Goal: Information Seeking & Learning: Compare options

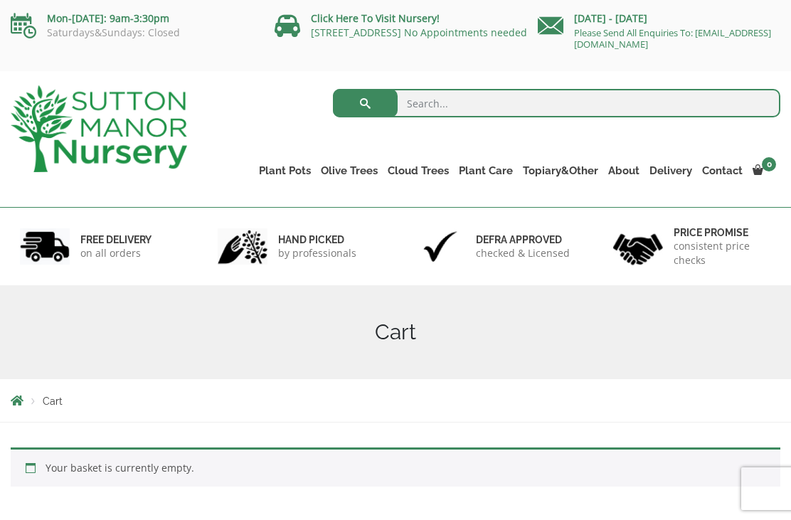
click at [0, 0] on link "Fibre Clay Pots" at bounding box center [0, 0] width 0 height 0
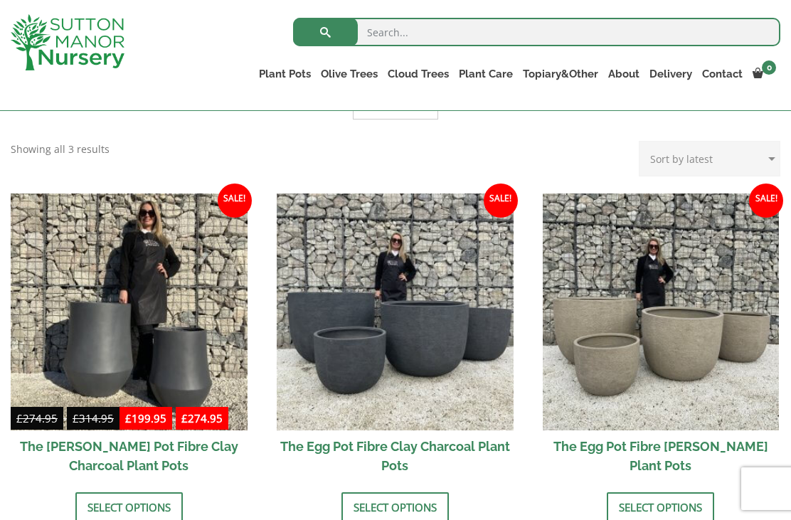
scroll to position [393, 0]
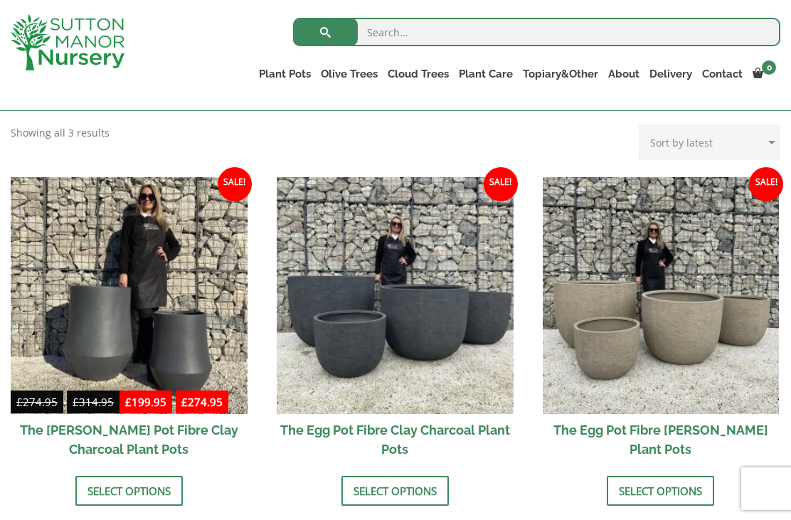
click at [653, 317] on img at bounding box center [660, 295] width 237 height 237
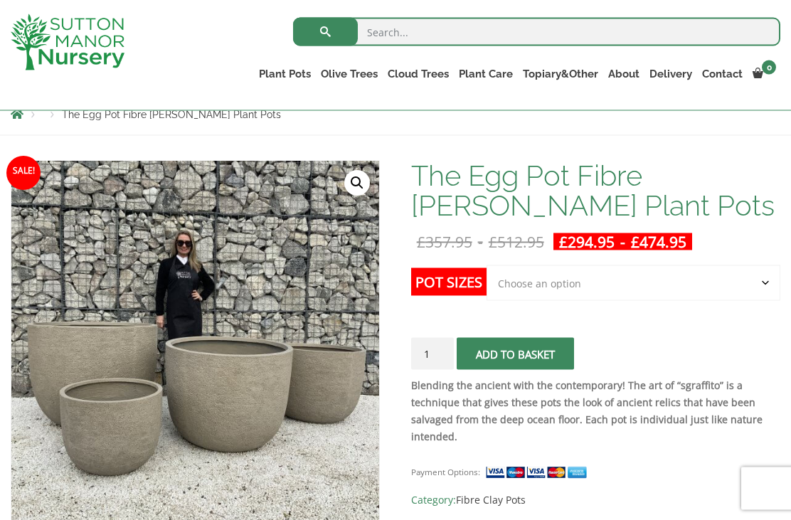
scroll to position [161, 0]
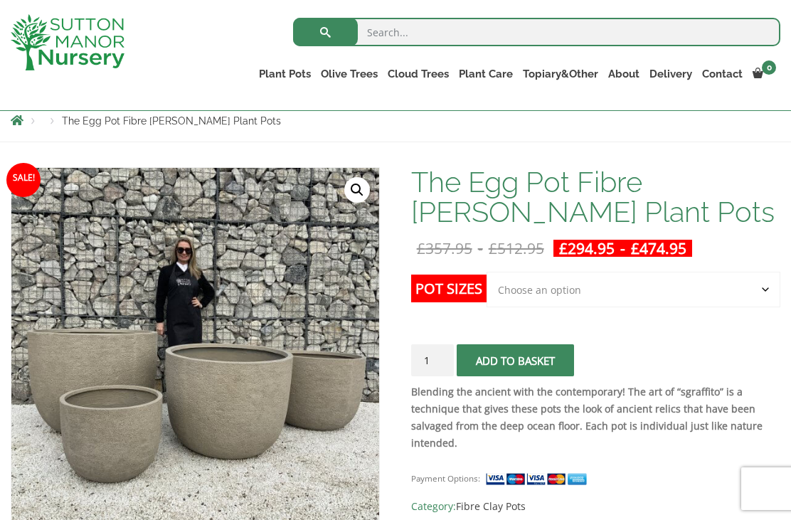
click at [769, 289] on select "Choose an option Click here to buy the 5th To Largest Pot In The Picture Click …" at bounding box center [633, 290] width 294 height 36
select select "Click here to buy the 2nd To Largest Pot In The Picture"
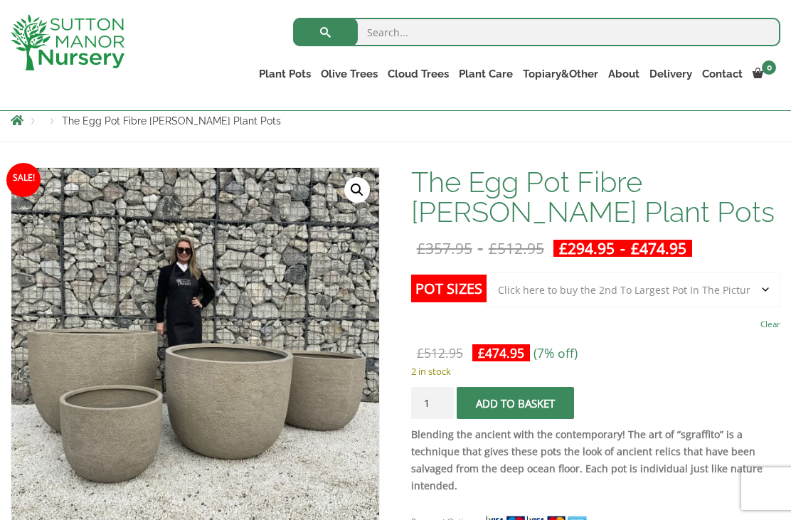
click at [772, 322] on link "Clear" at bounding box center [770, 324] width 20 height 20
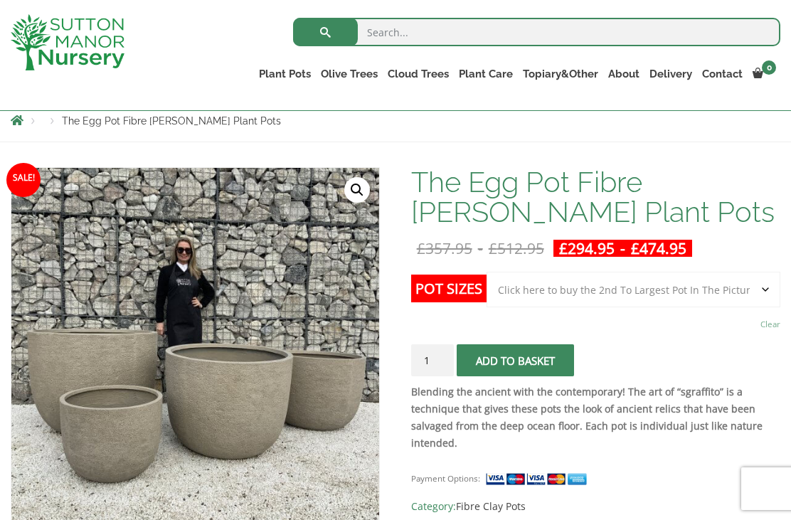
click at [651, 221] on h1 "The Egg Pot Fibre Clay Champagne Plant Pots" at bounding box center [595, 197] width 369 height 60
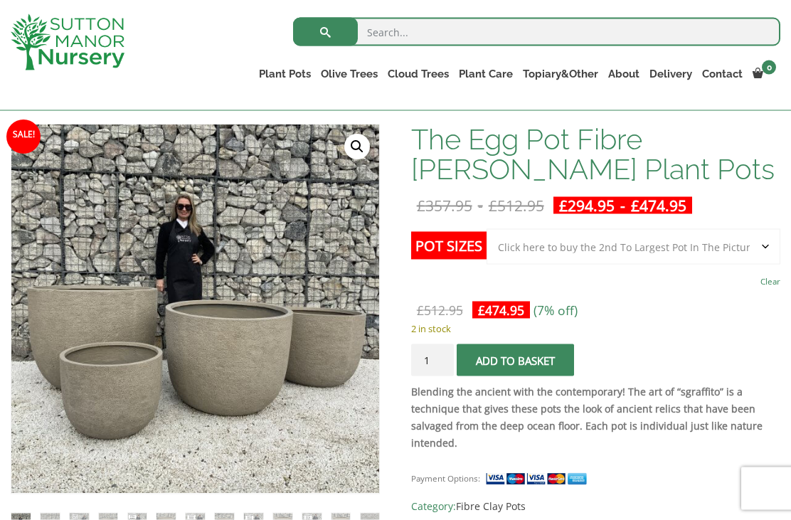
scroll to position [205, 0]
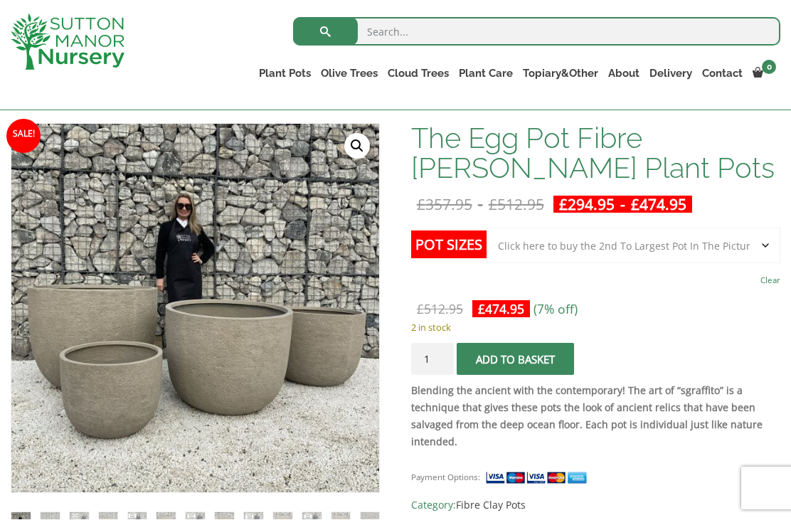
click at [766, 244] on select "Choose an option Click here to buy the 5th To Largest Pot In The Picture Click …" at bounding box center [633, 246] width 294 height 36
select select "Click here to buy the 5th To Largest Pot In The Picture"
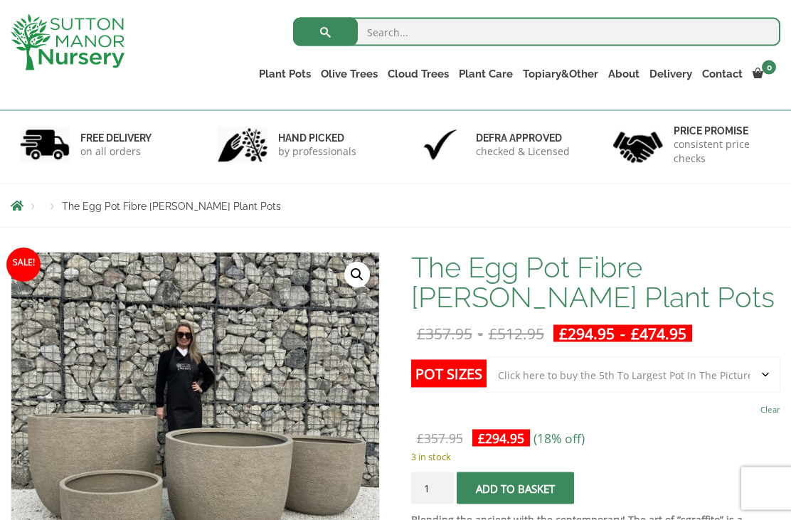
scroll to position [0, 0]
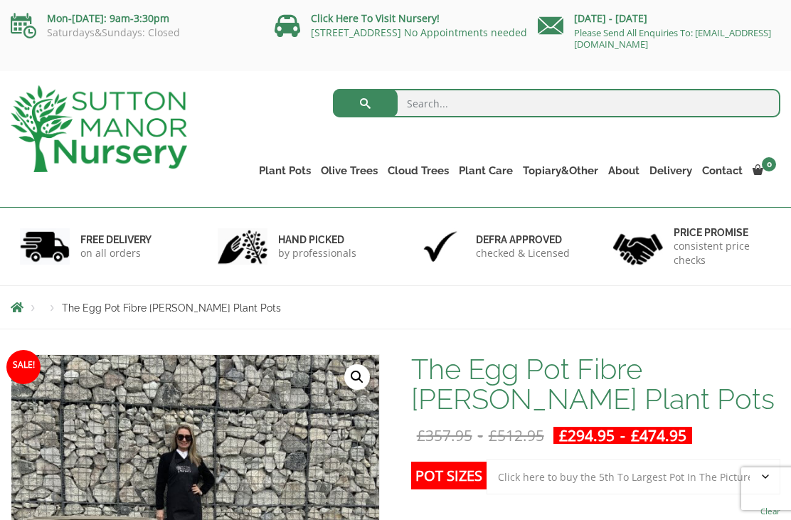
click at [242, 128] on div "Search for: Plant Pots Resin Bonded Pots The Amalfi Pots The Milan Pots The Cap…" at bounding box center [494, 139] width 593 height 136
click at [429, 112] on input "search" at bounding box center [556, 103] width 447 height 28
type input "Milan"
click at [363, 100] on button "submit" at bounding box center [365, 103] width 65 height 28
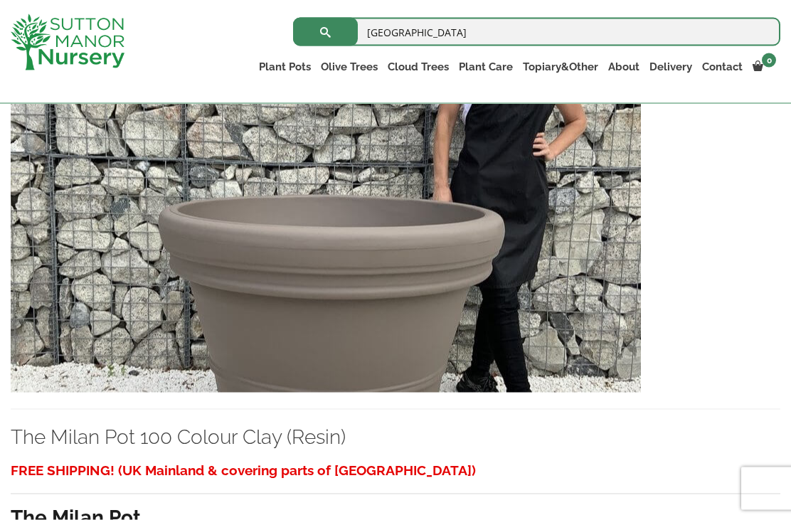
scroll to position [325, 0]
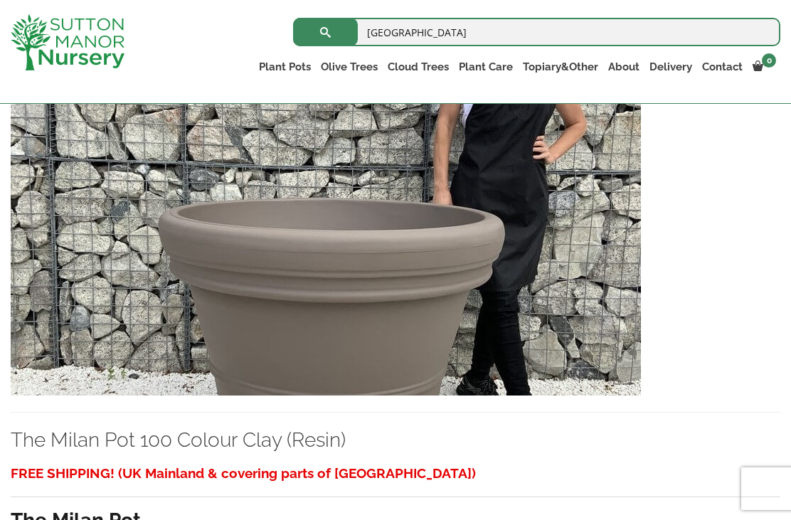
click at [439, 302] on img at bounding box center [326, 243] width 630 height 306
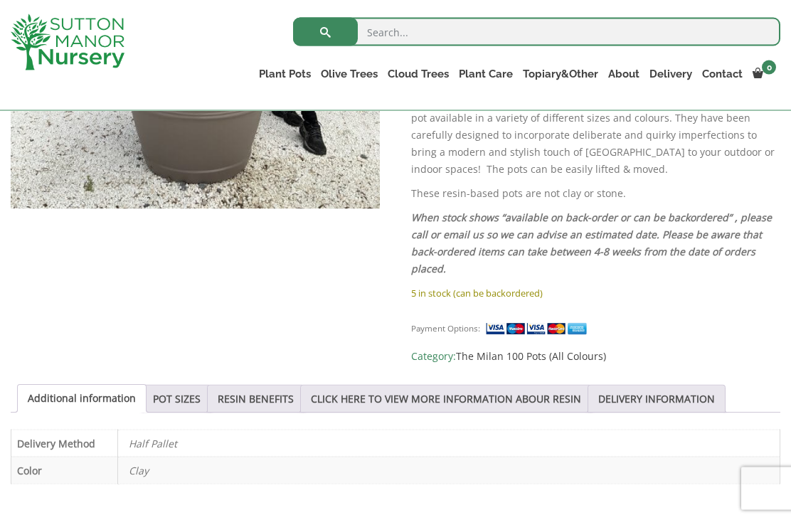
scroll to position [491, 0]
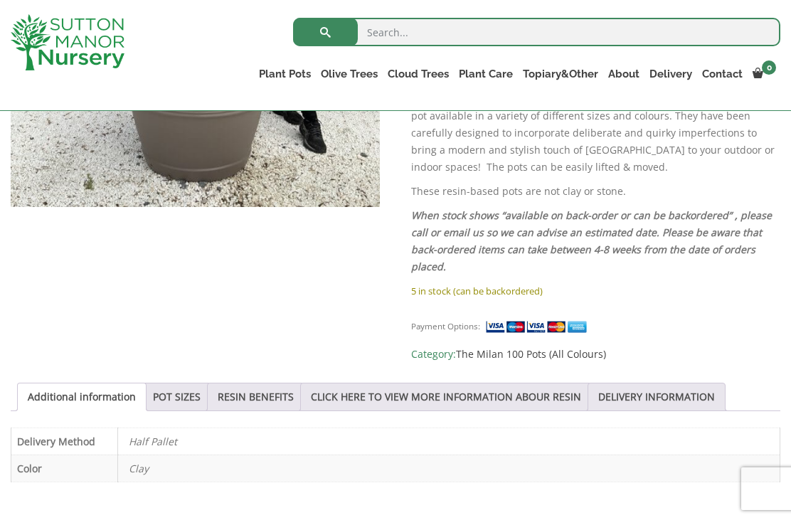
click at [176, 399] on link "POT SIZES" at bounding box center [177, 396] width 48 height 27
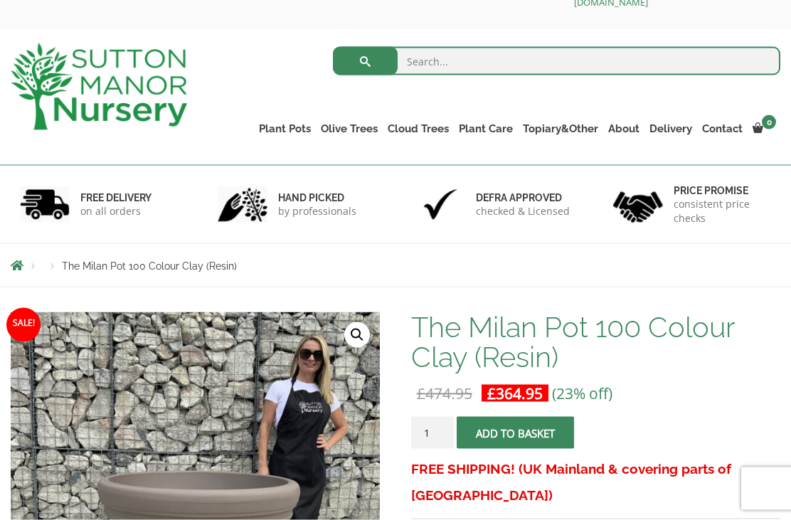
scroll to position [36, 0]
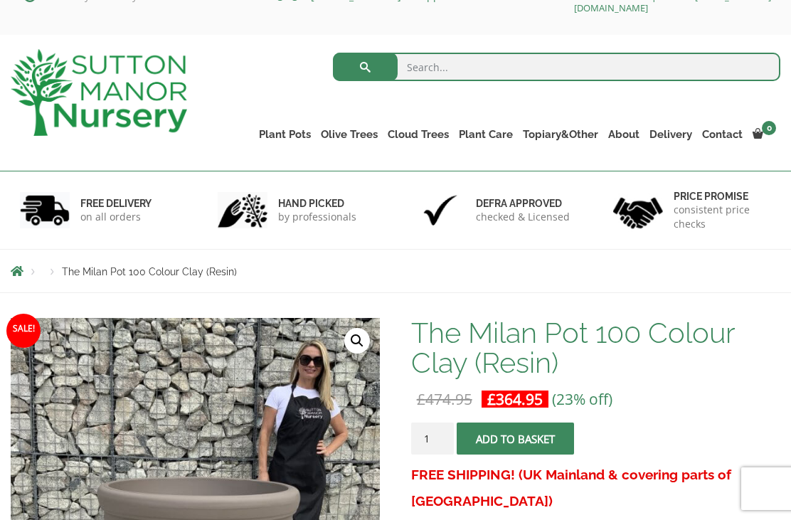
click at [433, 67] on input "search" at bounding box center [556, 67] width 447 height 28
type input "Milan 50"
click at [365, 67] on button "submit" at bounding box center [365, 67] width 65 height 28
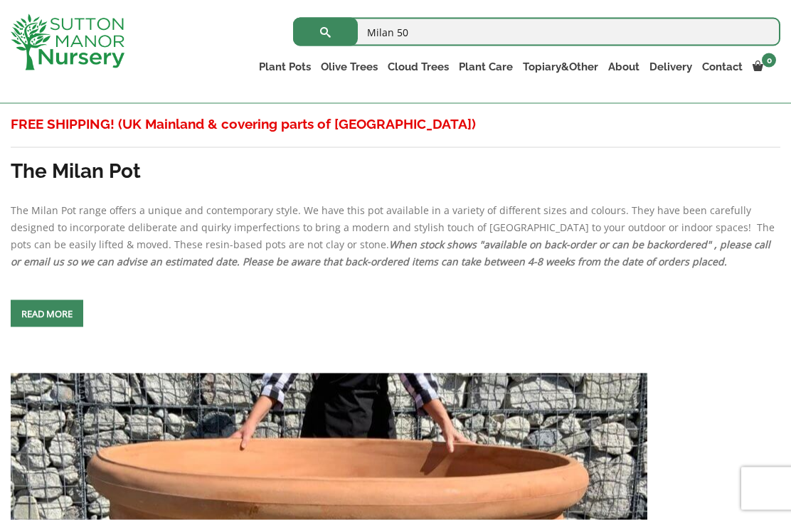
scroll to position [675, 0]
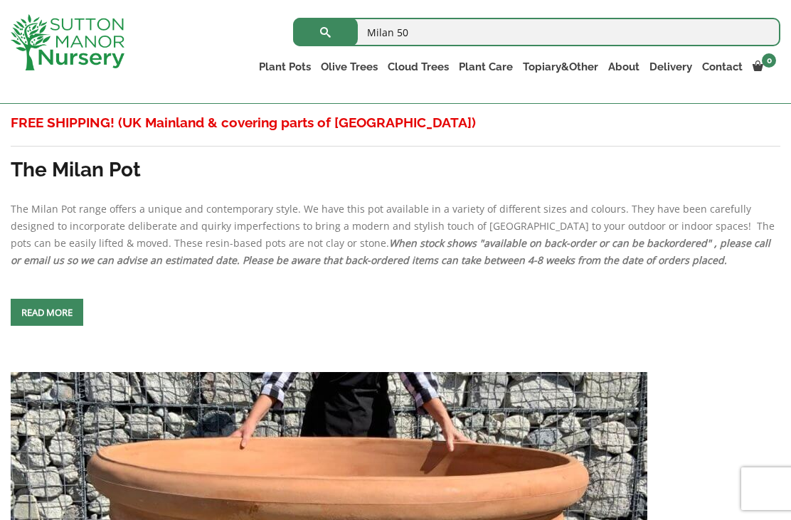
click at [47, 312] on span at bounding box center [47, 312] width 0 height 0
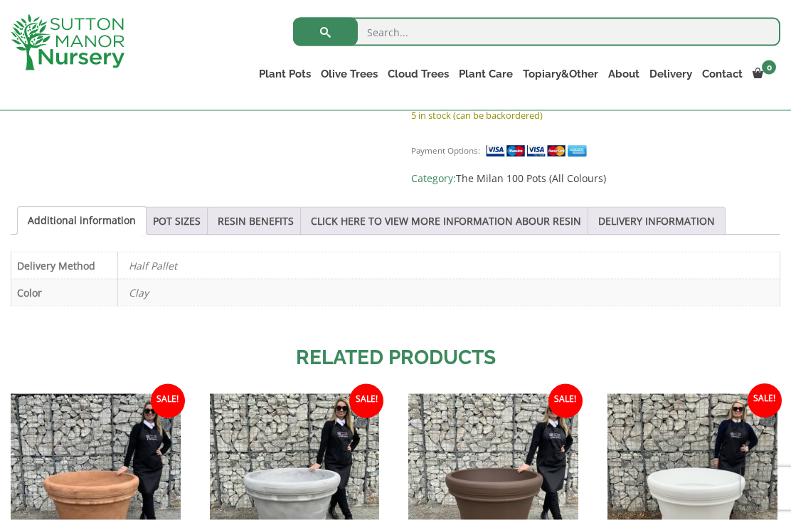
scroll to position [668, 0]
click at [186, 218] on link "POT SIZES" at bounding box center [177, 220] width 48 height 27
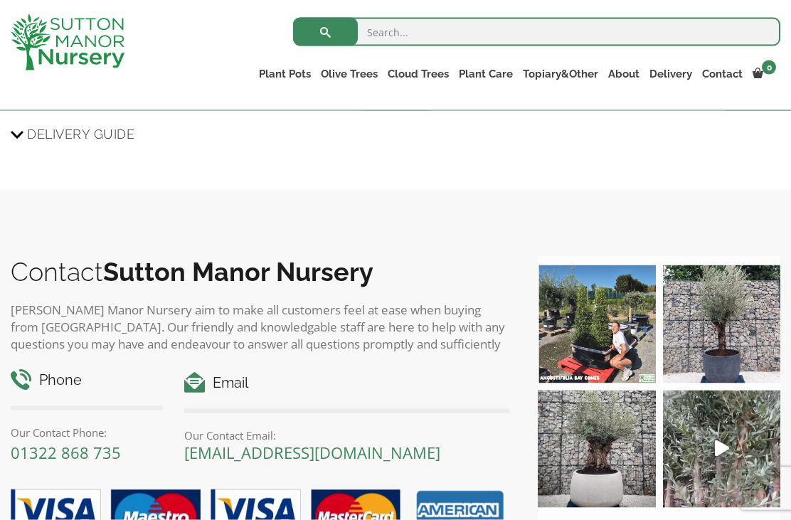
scroll to position [1504, 0]
click at [0, 0] on link "The Barolo Pots" at bounding box center [0, 0] width 0 height 0
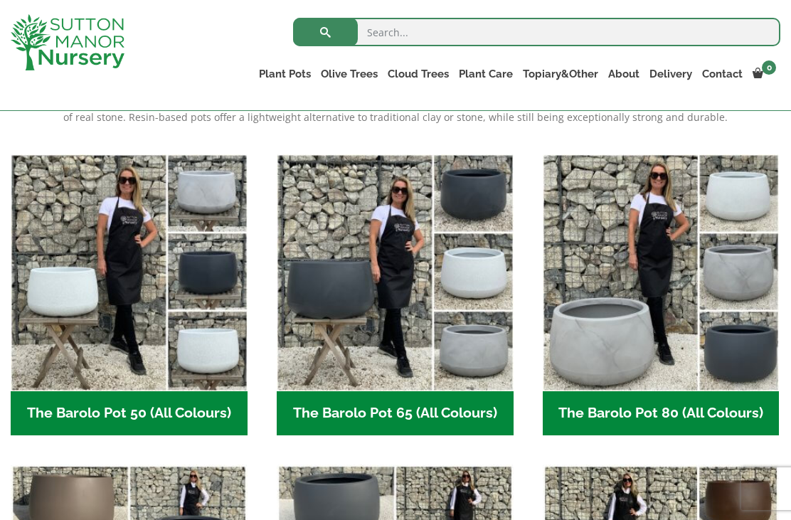
scroll to position [326, 0]
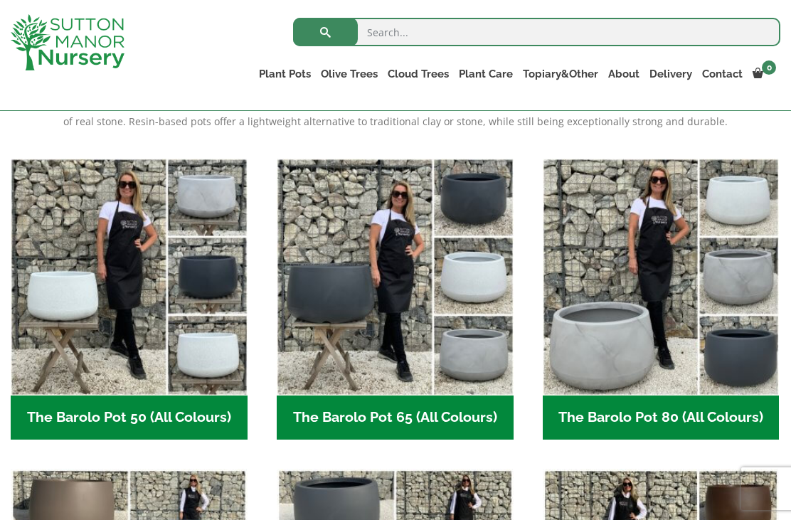
click at [360, 352] on img "Visit product category The Barolo Pot 65 (All Colours)" at bounding box center [395, 277] width 237 height 237
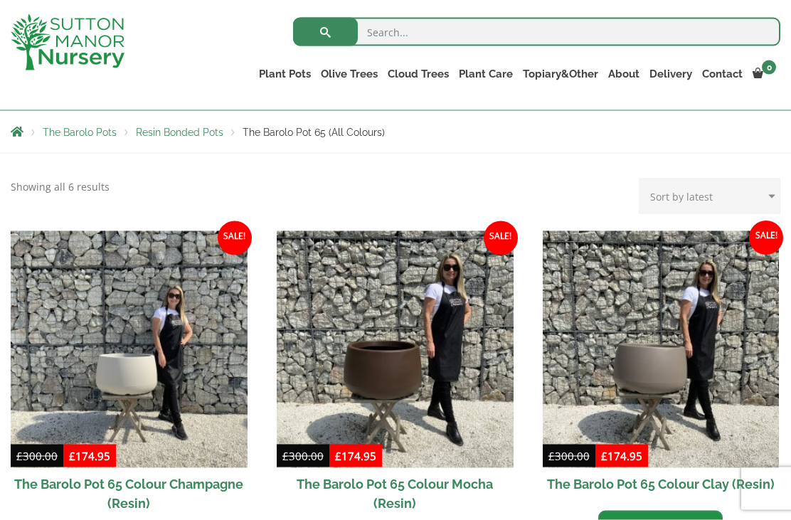
scroll to position [244, 0]
click at [126, 383] on img at bounding box center [129, 348] width 237 height 237
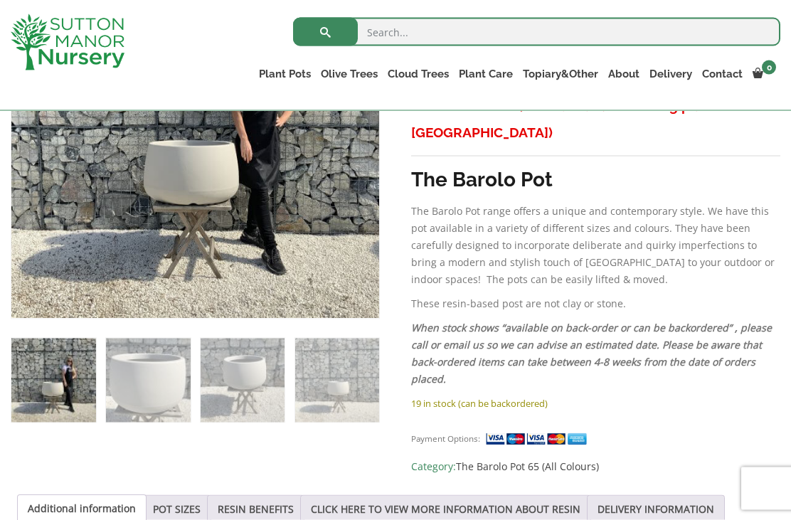
scroll to position [380, 0]
click at [179, 509] on link "POT SIZES" at bounding box center [177, 508] width 48 height 27
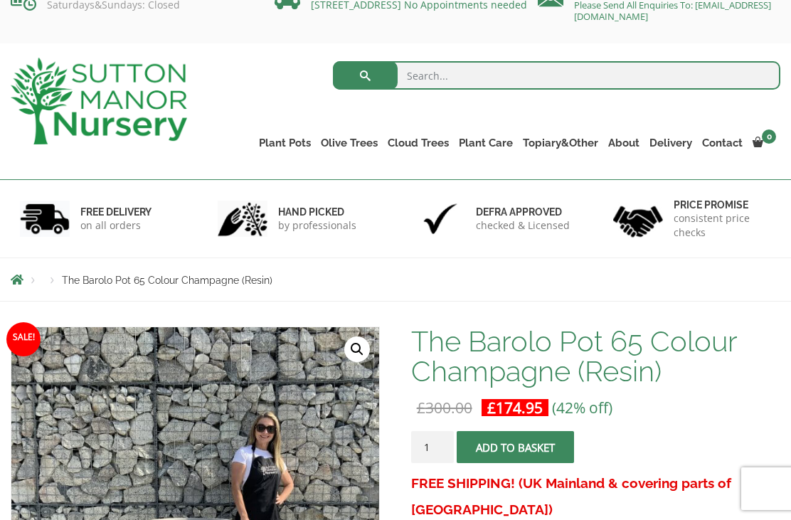
scroll to position [23, 0]
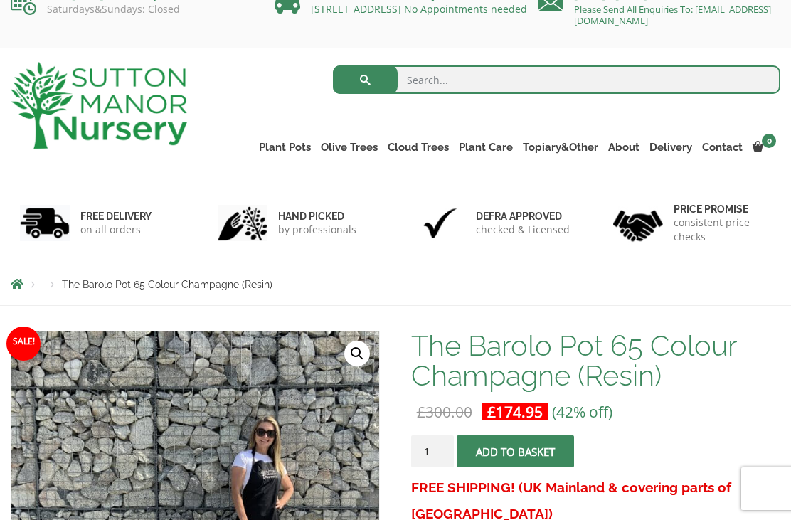
click at [429, 86] on input "search" at bounding box center [556, 79] width 447 height 28
type input "Barolo 40"
click at [365, 80] on button "submit" at bounding box center [365, 79] width 65 height 28
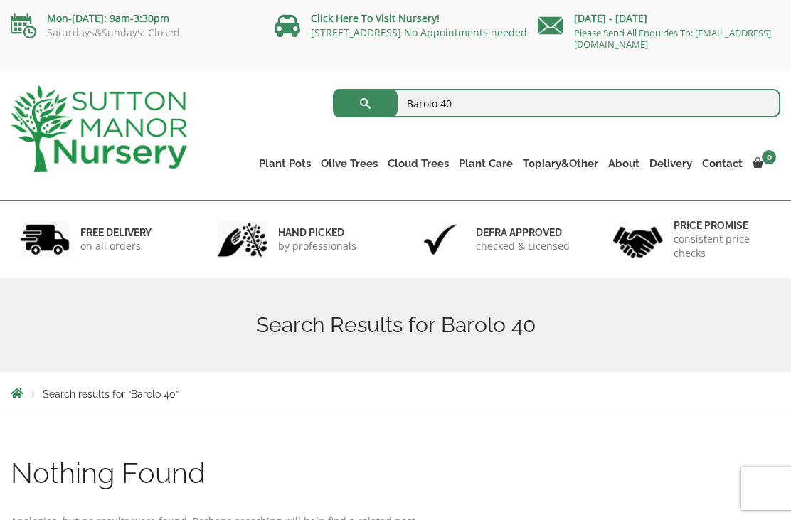
click at [465, 104] on input "Barolo 40" at bounding box center [556, 103] width 447 height 28
type input "Barolo 50"
click at [365, 103] on button "submit" at bounding box center [365, 103] width 65 height 28
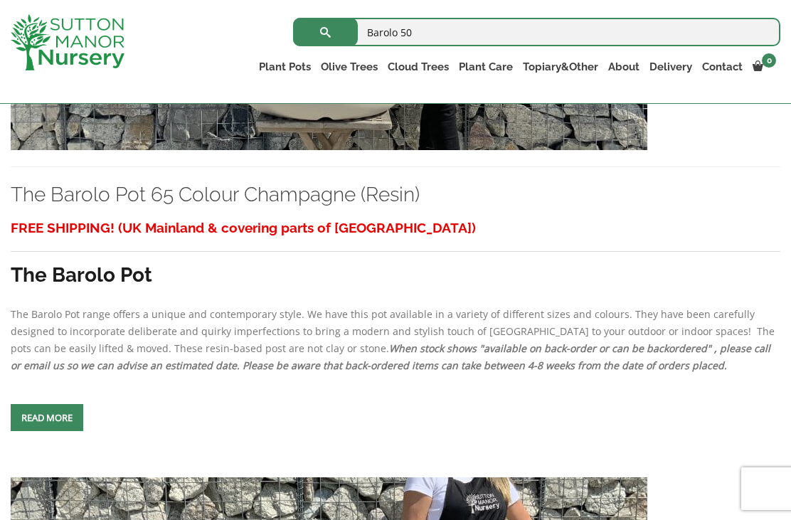
scroll to position [4360, 0]
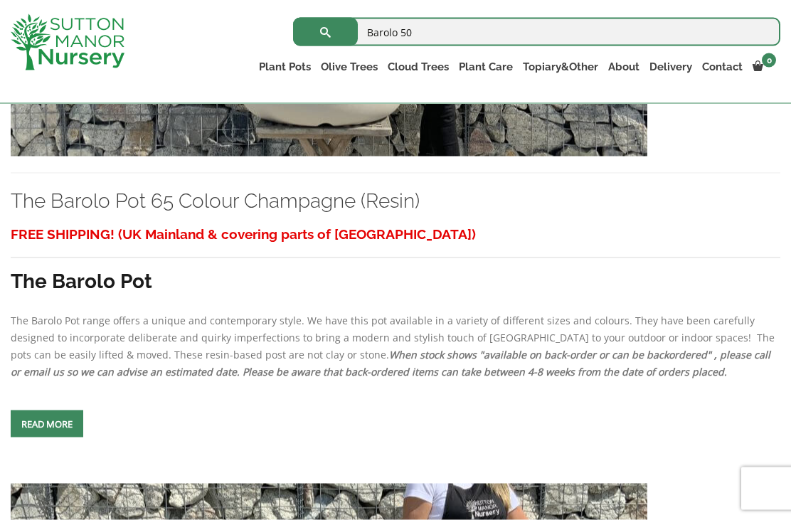
click at [294, 213] on link "The Barolo Pot 65 Colour Champagne (Resin)" at bounding box center [215, 200] width 409 height 23
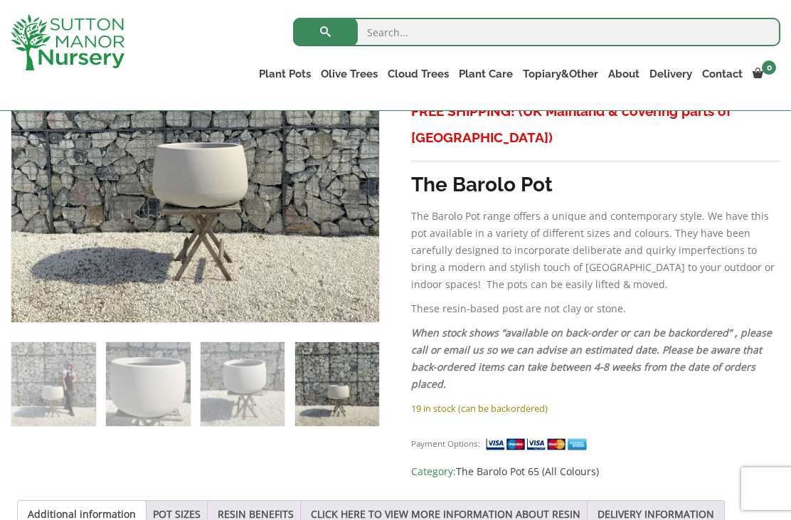
scroll to position [418, 0]
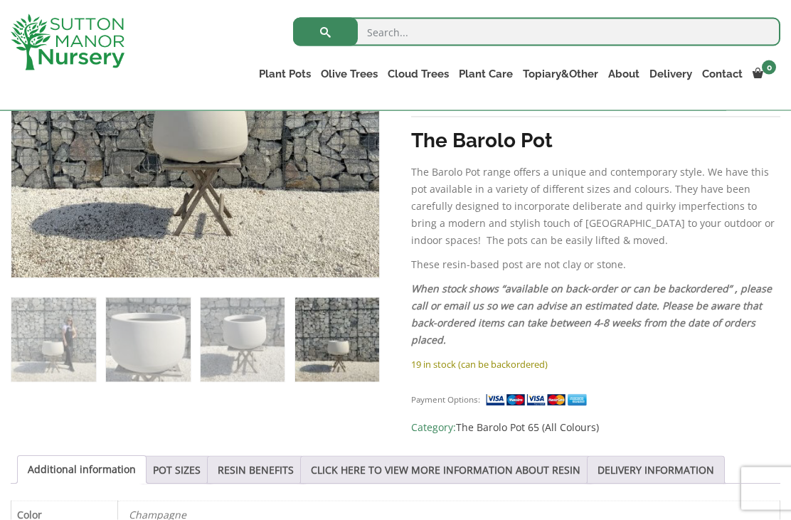
click at [188, 467] on link "POT SIZES" at bounding box center [177, 469] width 48 height 27
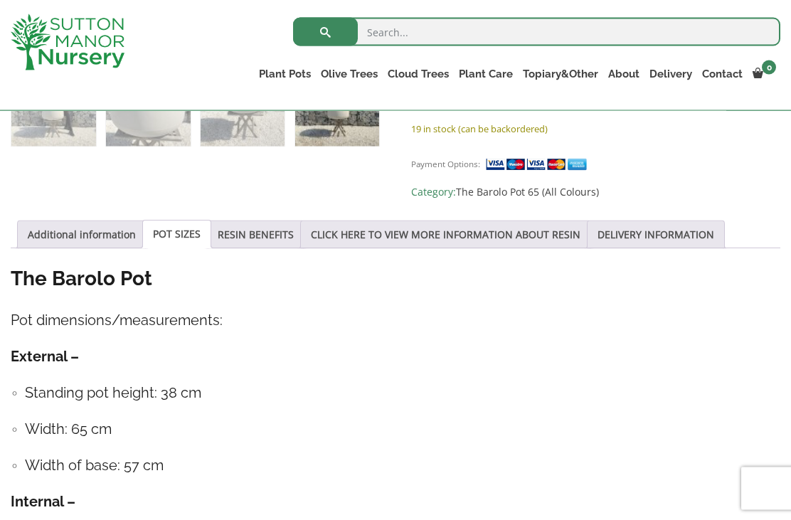
scroll to position [675, 0]
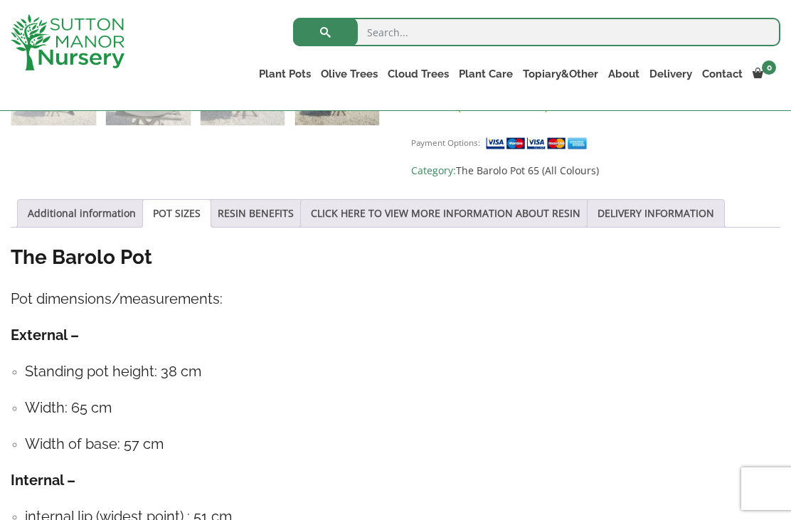
click at [388, 31] on input "search" at bounding box center [536, 32] width 487 height 28
